Goal: Information Seeking & Learning: Find specific fact

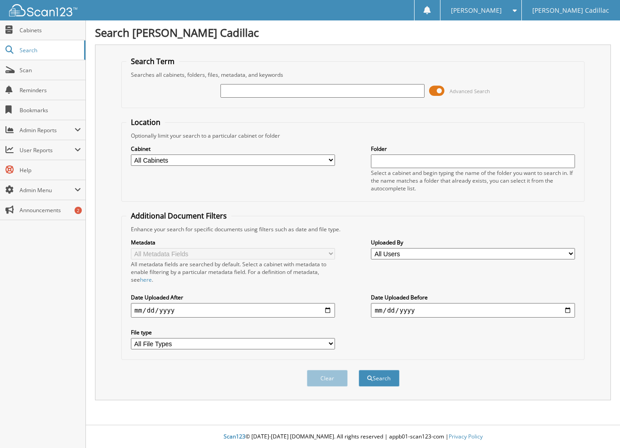
type input "2"
type input "212206"
click at [359, 370] on button "Search" at bounding box center [379, 378] width 41 height 17
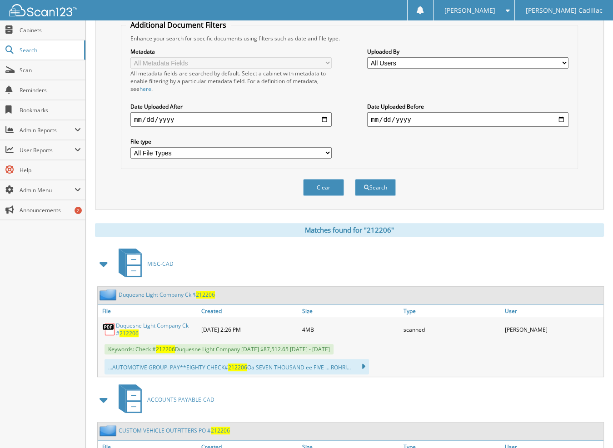
scroll to position [273, 0]
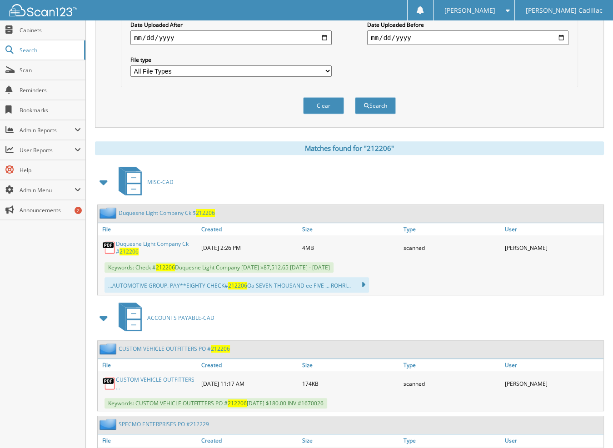
click at [140, 240] on link "Duquesne Light Company Ck # 212206" at bounding box center [156, 247] width 81 height 15
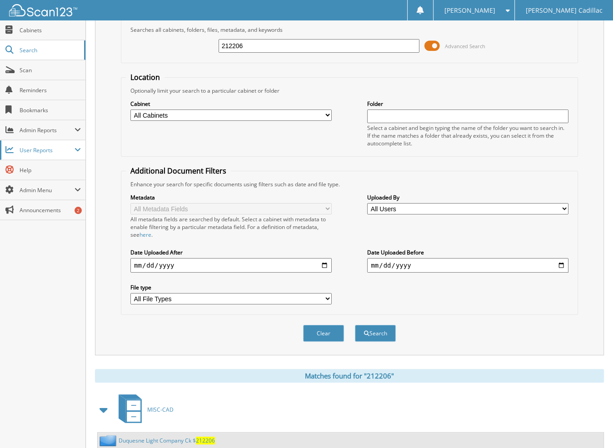
scroll to position [0, 0]
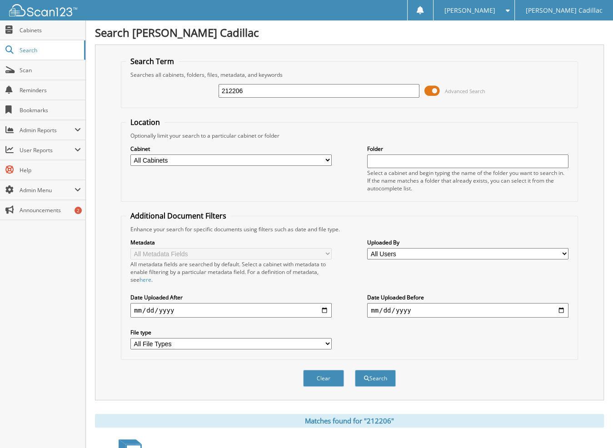
drag, startPoint x: 261, startPoint y: 90, endPoint x: 156, endPoint y: 77, distance: 105.3
click at [156, 77] on fieldset "Search Term Searches all cabinets, folders, files, metadata, and keywords 21220…" at bounding box center [349, 82] width 457 height 52
type input "212051"
click at [355, 370] on button "Search" at bounding box center [375, 378] width 41 height 17
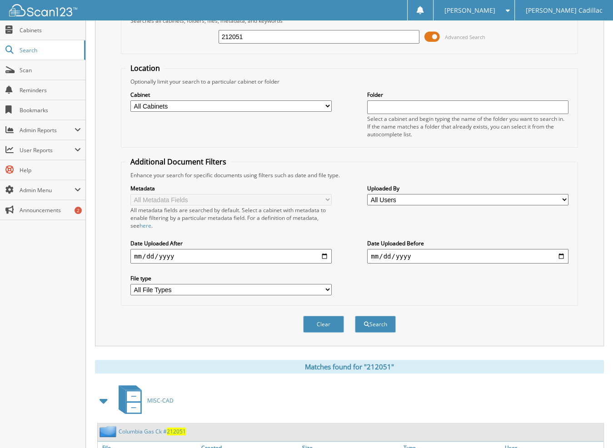
scroll to position [136, 0]
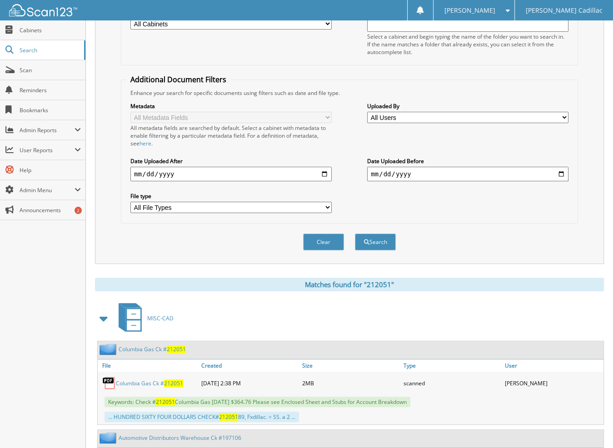
click at [150, 380] on link "Columbia Gas Ck # 212051" at bounding box center [149, 384] width 67 height 8
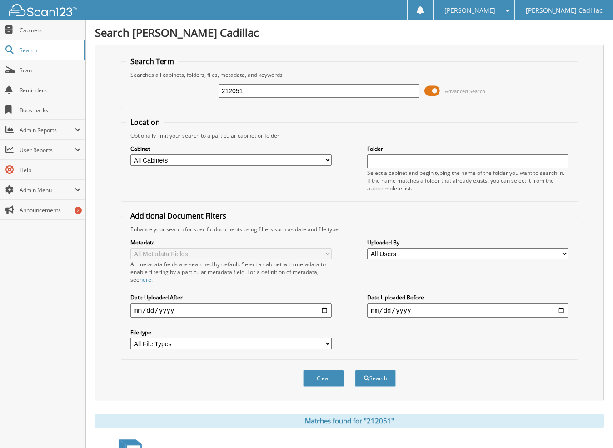
drag, startPoint x: 253, startPoint y: 89, endPoint x: 163, endPoint y: 85, distance: 89.6
click at [164, 86] on div "212051 Advanced Search" at bounding box center [349, 91] width 447 height 25
type input "212194"
click at [355, 370] on button "Search" at bounding box center [375, 378] width 41 height 17
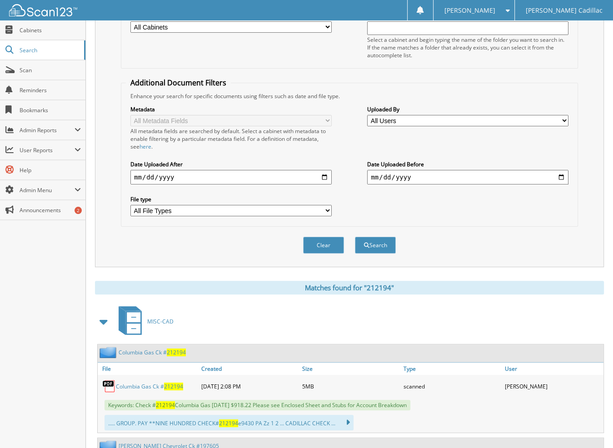
scroll to position [227, 0]
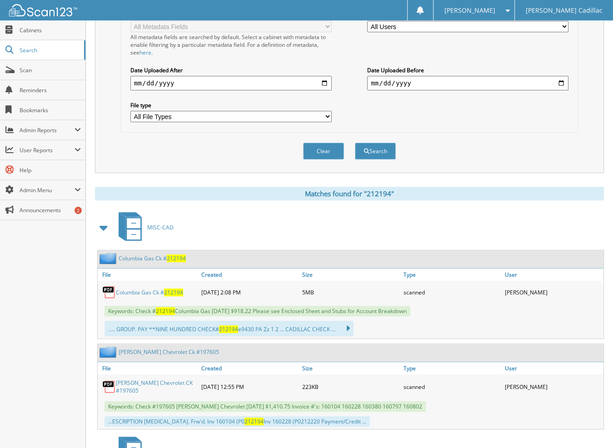
click at [147, 255] on link "Columbia Gas Ck # 212194" at bounding box center [152, 259] width 67 height 8
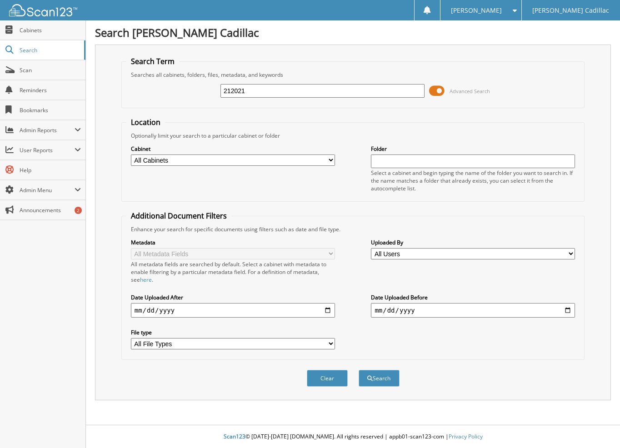
type input "212021"
click at [359, 370] on button "Search" at bounding box center [379, 378] width 41 height 17
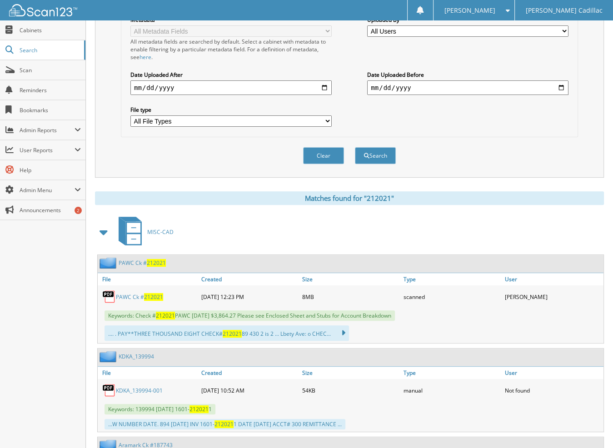
scroll to position [227, 0]
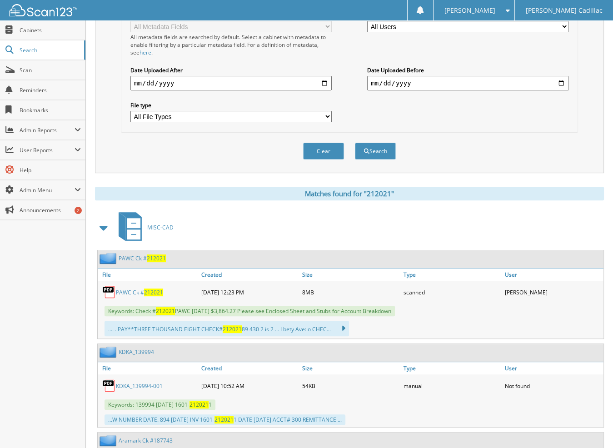
click at [133, 289] on link "PAWC Ck # 212021" at bounding box center [139, 293] width 47 height 8
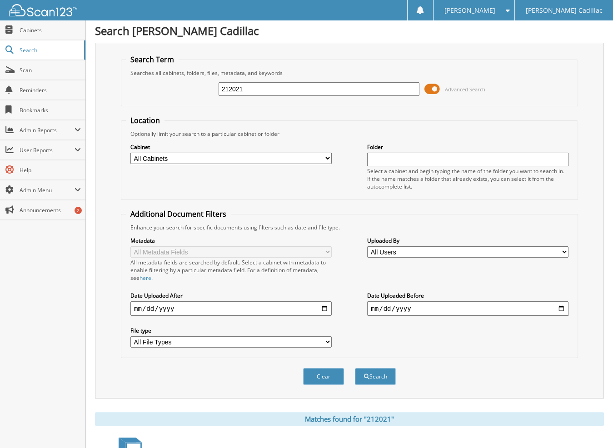
scroll to position [0, 0]
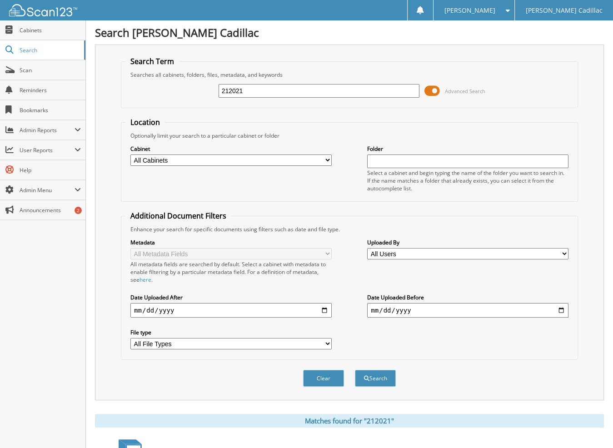
drag, startPoint x: 197, startPoint y: 90, endPoint x: 175, endPoint y: 93, distance: 22.9
click at [175, 93] on div "212021 Advanced Search" at bounding box center [349, 91] width 447 height 25
type input "212205"
click at [355, 370] on button "Search" at bounding box center [375, 378] width 41 height 17
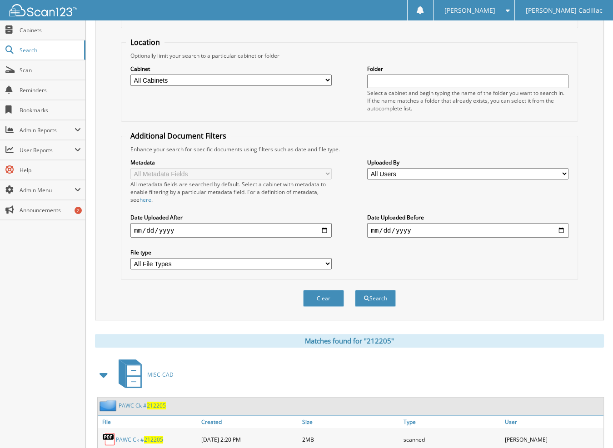
scroll to position [182, 0]
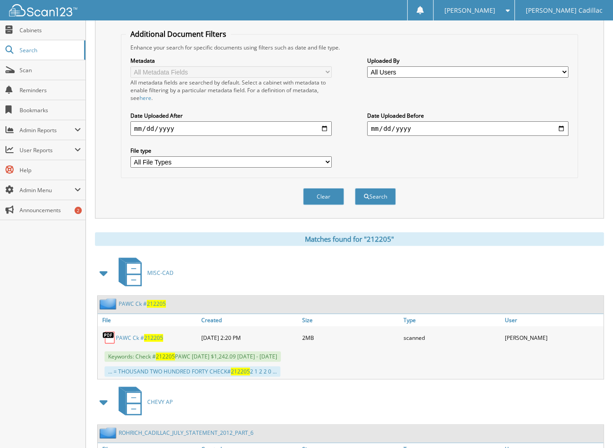
click at [137, 334] on link "PAWC Ck # 212205" at bounding box center [139, 338] width 47 height 8
